Goal: Transaction & Acquisition: Subscribe to service/newsletter

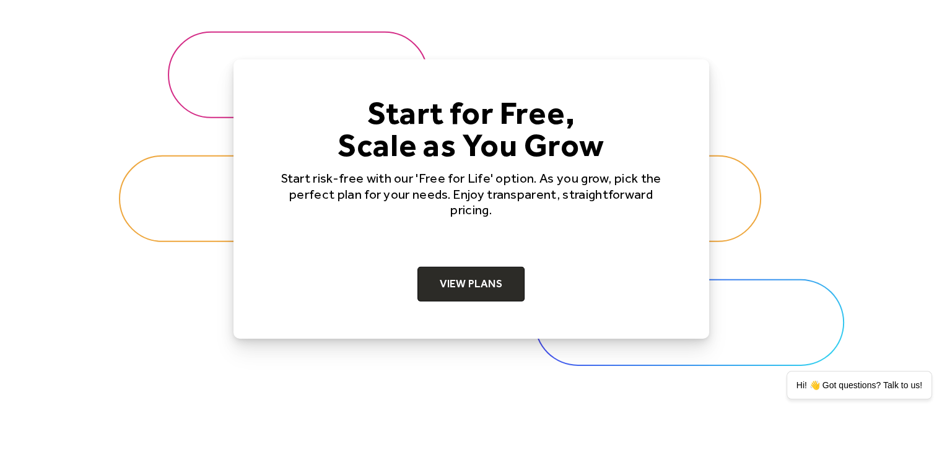
scroll to position [3796, 0]
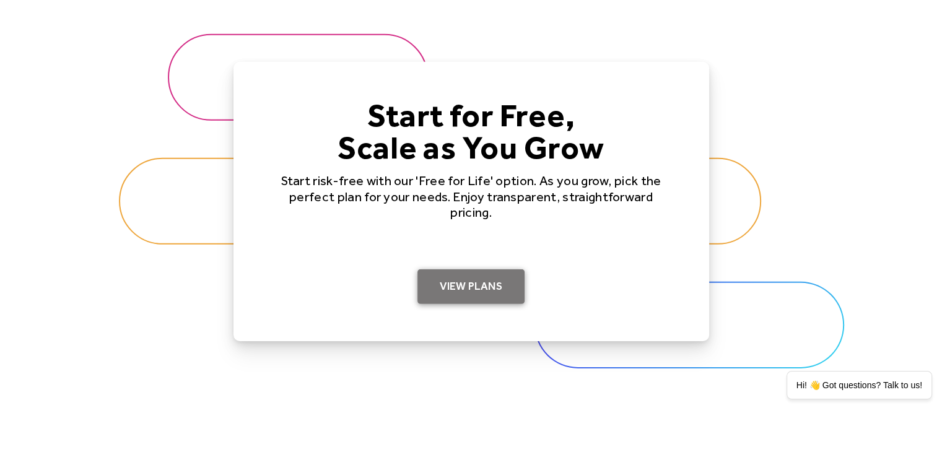
click at [441, 284] on link "View Plans" at bounding box center [470, 286] width 107 height 35
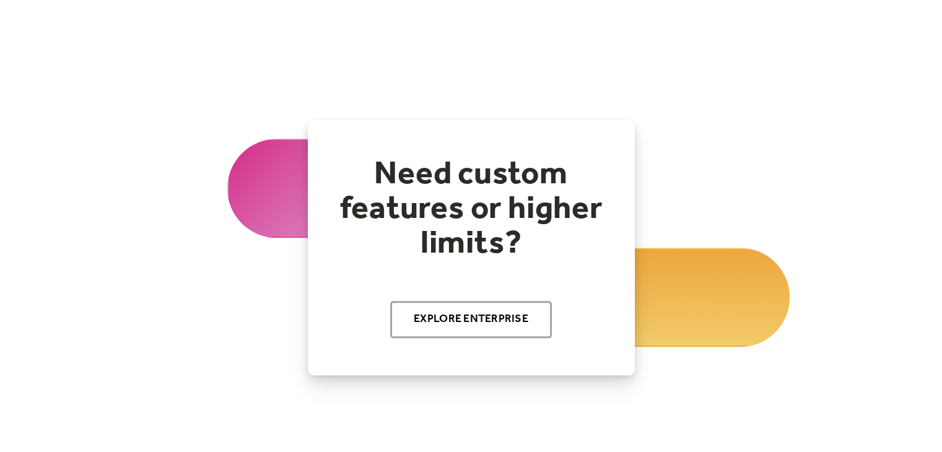
scroll to position [1353, 0]
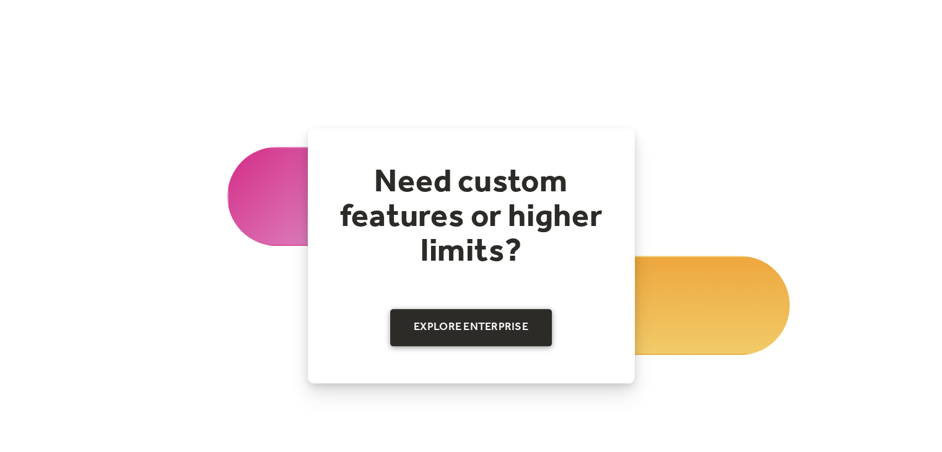
click at [469, 317] on link "Explore Enterprise" at bounding box center [471, 327] width 162 height 37
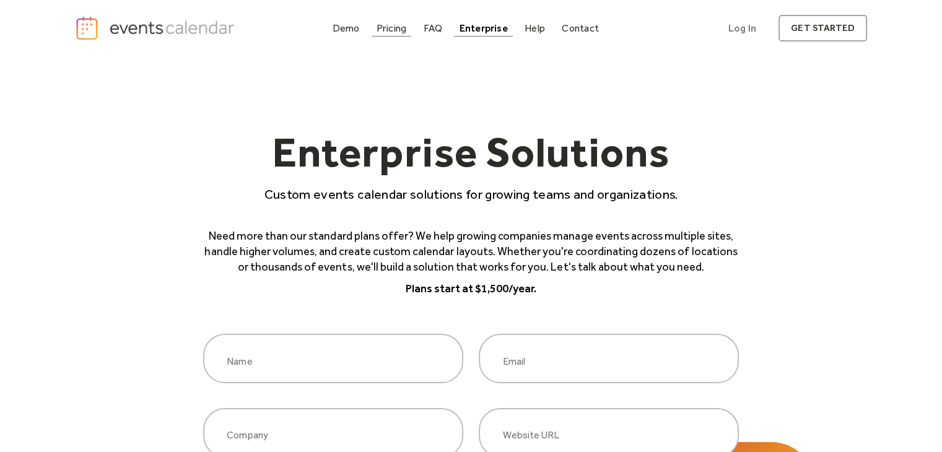
click at [389, 32] on div "Pricing" at bounding box center [392, 28] width 30 height 7
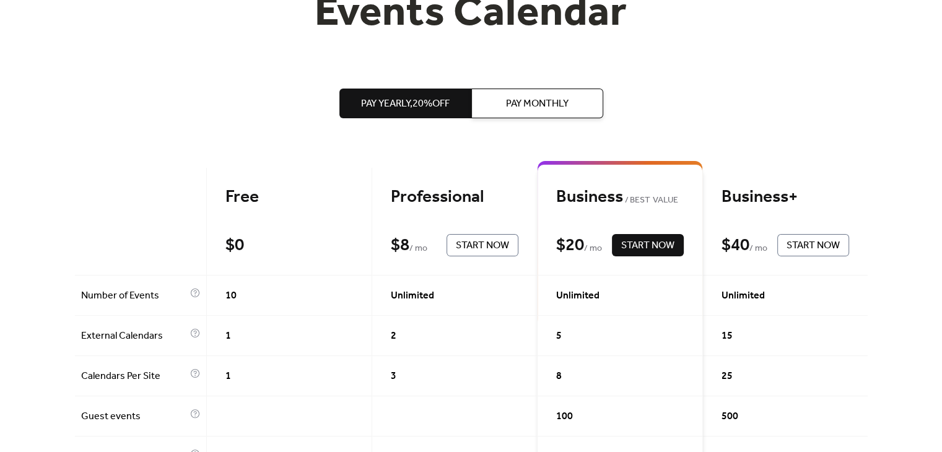
scroll to position [196, 0]
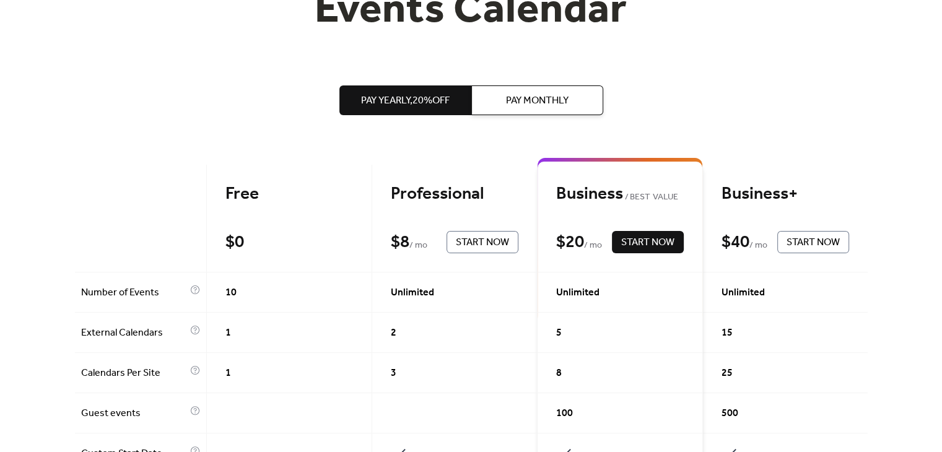
click at [546, 97] on span "Pay Monthly" at bounding box center [537, 101] width 63 height 15
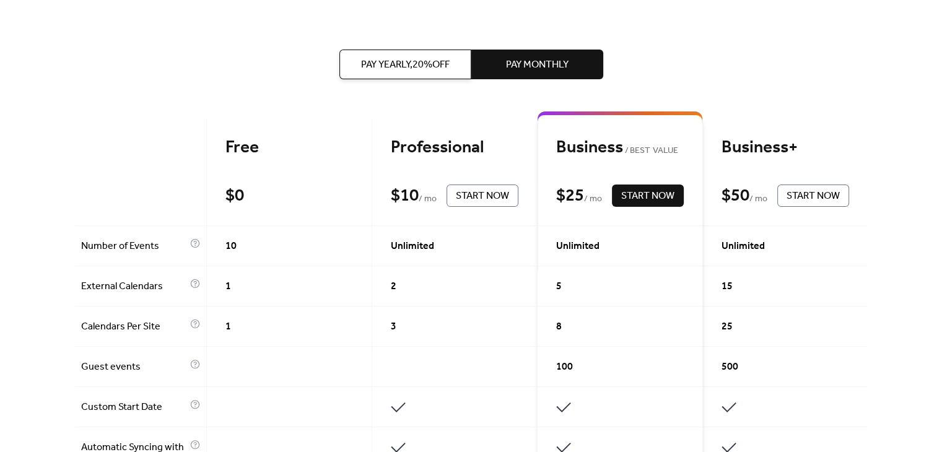
scroll to position [0, 0]
